Goal: Task Accomplishment & Management: Manage account settings

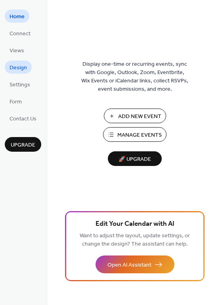
click at [16, 68] on span "Design" at bounding box center [18, 68] width 17 height 8
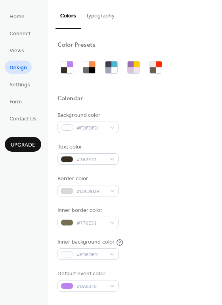
click at [98, 19] on button "Typography" at bounding box center [100, 14] width 38 height 28
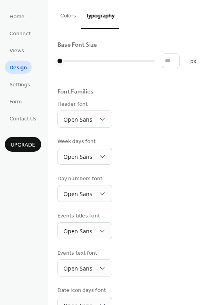
click at [64, 20] on button "Colors" at bounding box center [68, 14] width 25 height 28
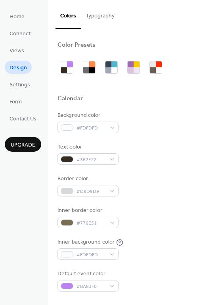
click at [94, 16] on button "Typography" at bounding box center [100, 14] width 38 height 28
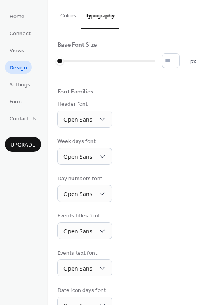
click at [71, 15] on button "Colors" at bounding box center [68, 14] width 25 height 28
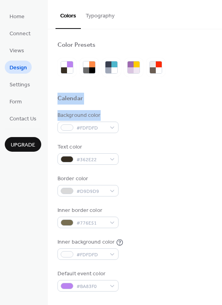
drag, startPoint x: 219, startPoint y: 66, endPoint x: 216, endPoint y: 118, distance: 51.6
click at [23, 48] on span "Views" at bounding box center [17, 51] width 15 height 8
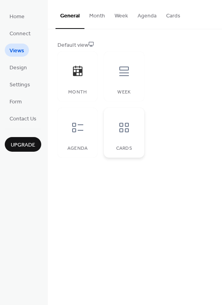
click at [120, 127] on icon at bounding box center [124, 127] width 13 height 13
click at [130, 77] on icon at bounding box center [124, 71] width 13 height 13
click at [73, 130] on icon at bounding box center [77, 127] width 13 height 13
click at [74, 77] on icon at bounding box center [77, 71] width 13 height 13
click at [99, 18] on button "Month" at bounding box center [96, 14] width 25 height 28
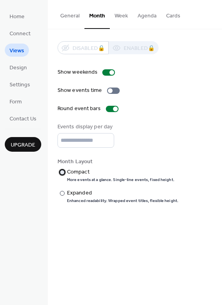
click at [61, 171] on div at bounding box center [62, 172] width 5 height 5
click at [74, 14] on button "General" at bounding box center [70, 14] width 29 height 28
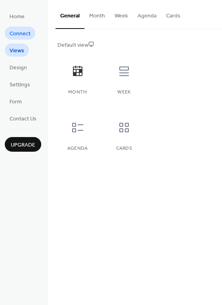
click at [21, 35] on span "Connect" at bounding box center [20, 34] width 21 height 8
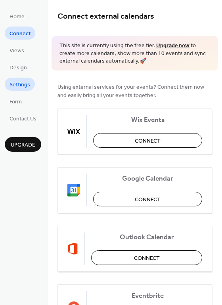
click at [19, 84] on span "Settings" at bounding box center [20, 85] width 21 height 8
